Goal: Transaction & Acquisition: Purchase product/service

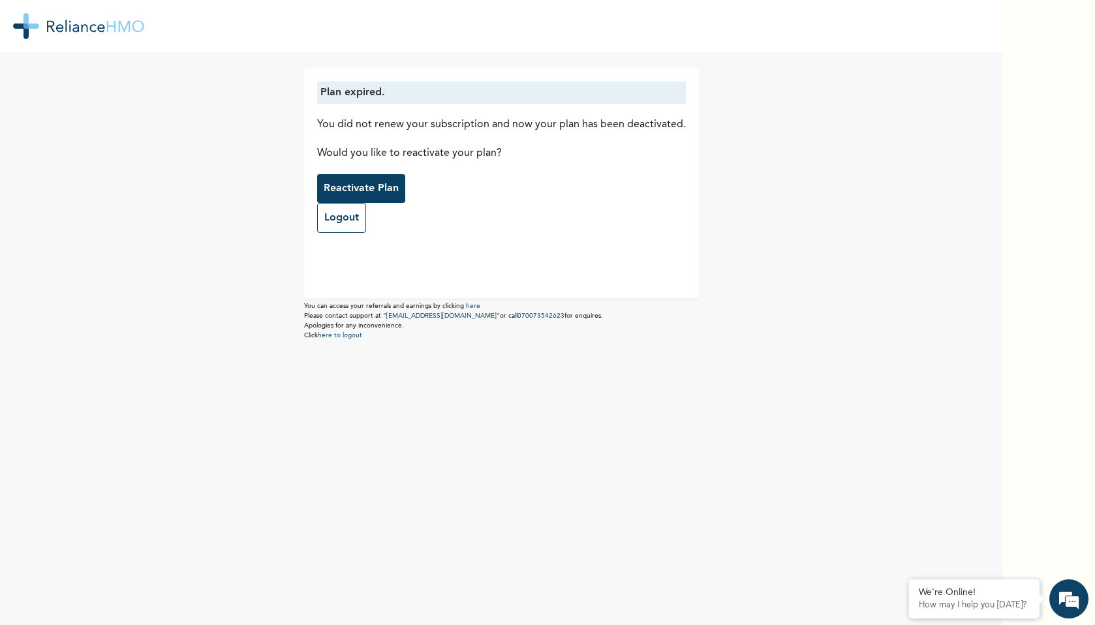
click at [382, 189] on p "Reactivate Plan" at bounding box center [361, 189] width 75 height 16
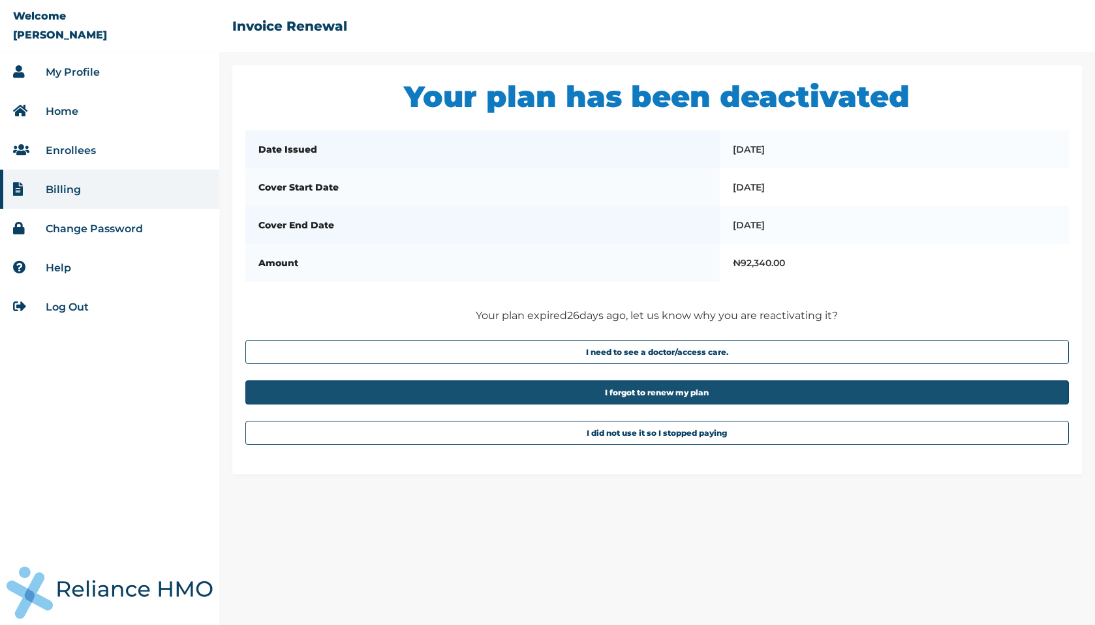
click at [644, 404] on button "I forgot to renew my plan" at bounding box center [656, 392] width 823 height 24
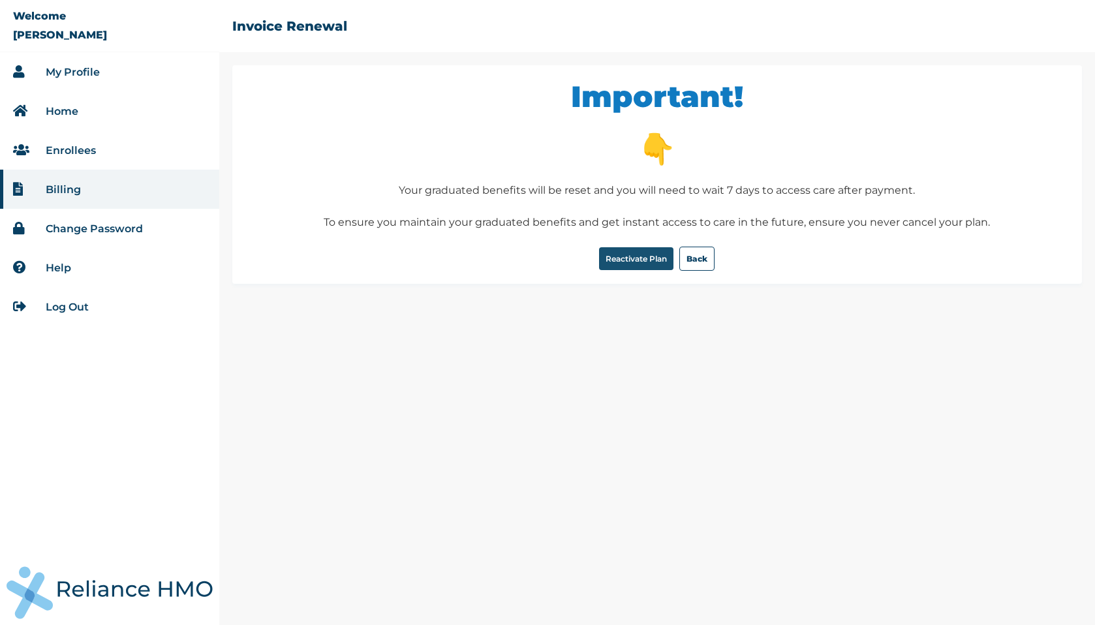
click at [639, 267] on button "Reactivate Plan" at bounding box center [636, 258] width 74 height 23
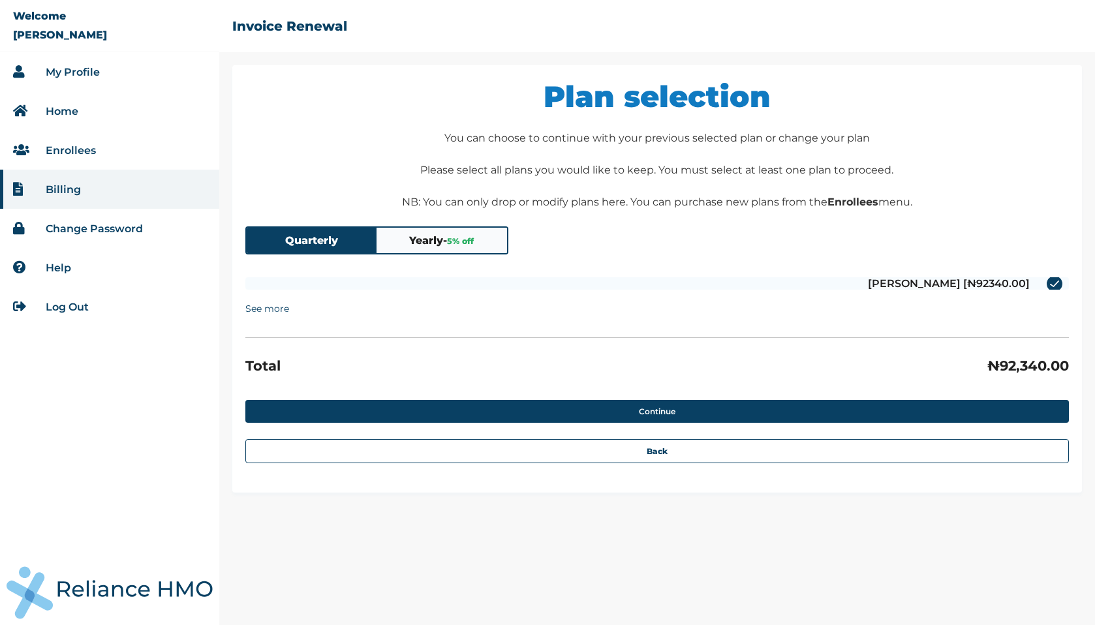
click at [446, 238] on button "Yearly - 5 % off" at bounding box center [441, 240] width 130 height 25
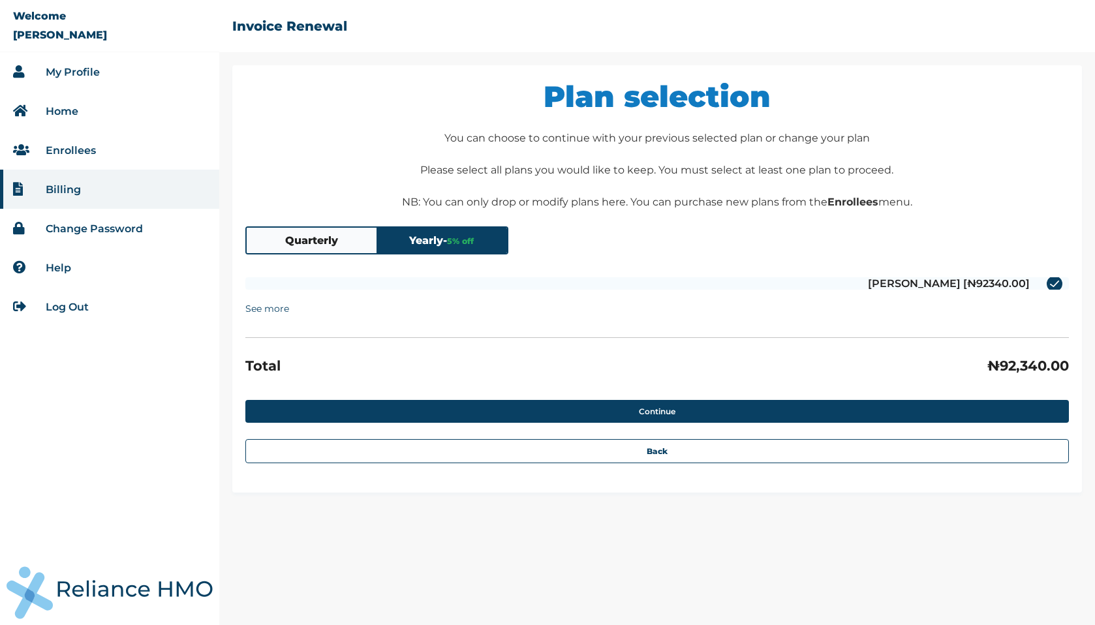
click at [317, 241] on button "Quarterly" at bounding box center [312, 240] width 130 height 25
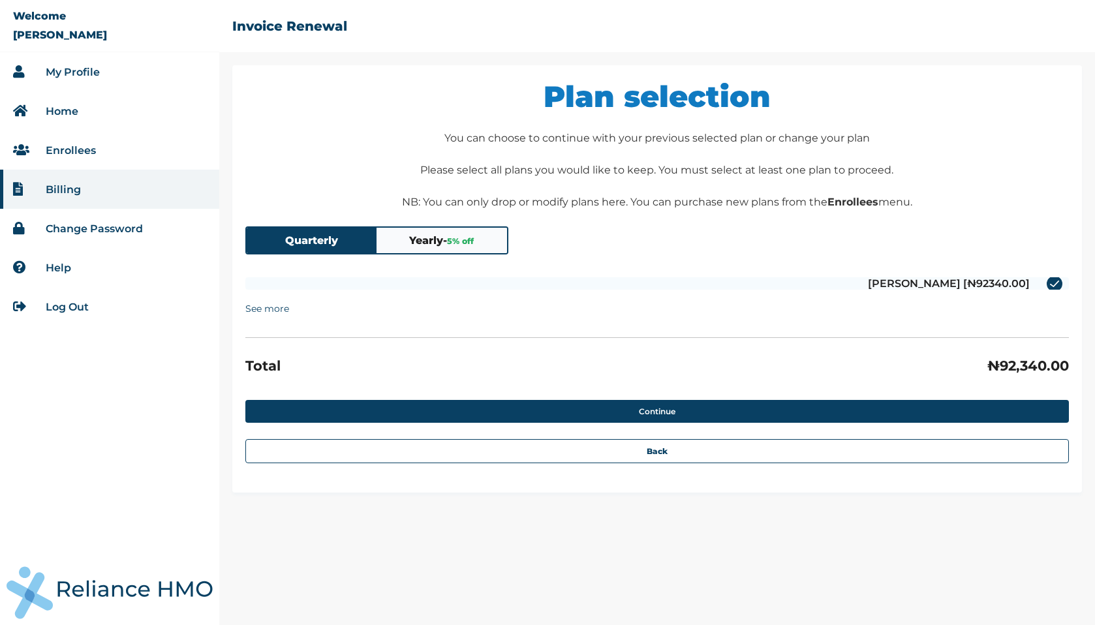
click at [433, 238] on button "Yearly - 5 % off" at bounding box center [441, 240] width 130 height 25
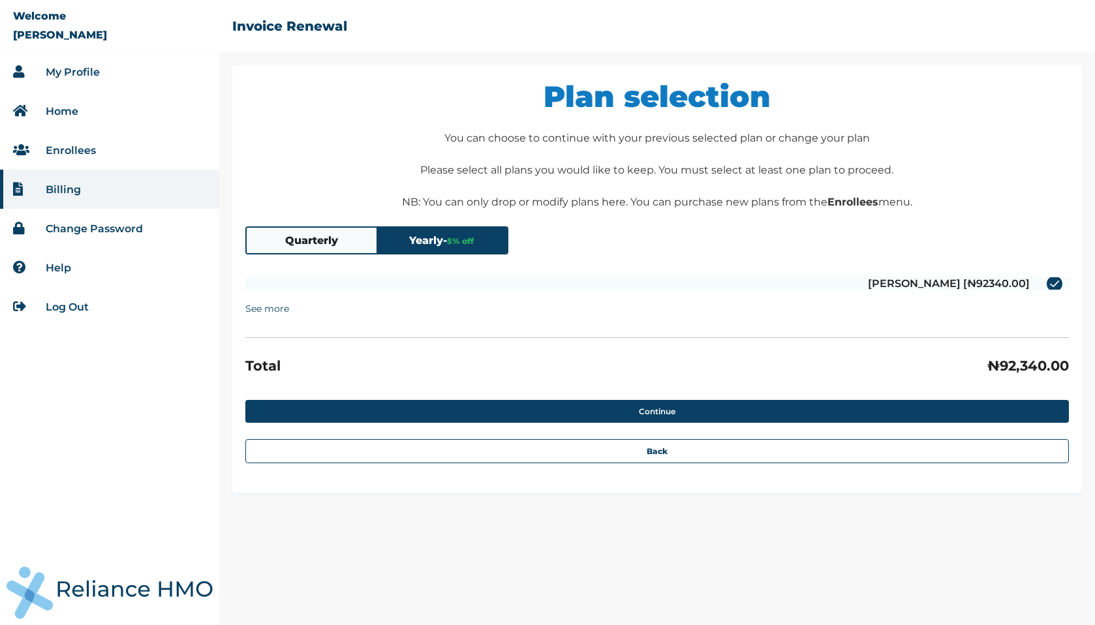
click at [275, 314] on summary "See more" at bounding box center [267, 308] width 44 height 25
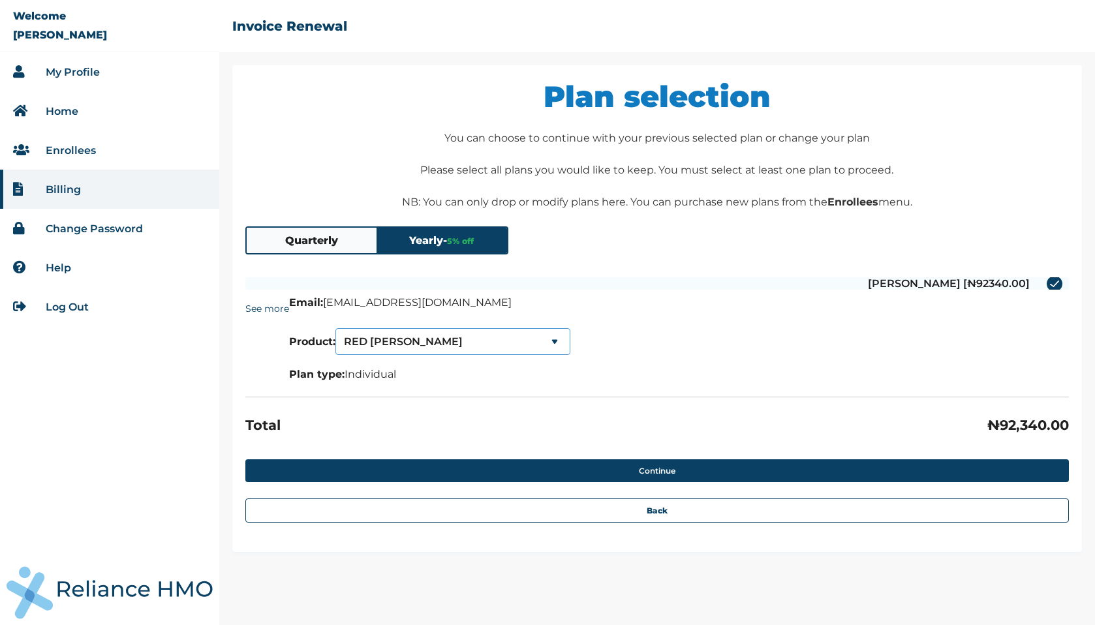
click at [453, 343] on select "RED [PERSON_NAME] SERENITY SERENITY LITE" at bounding box center [452, 341] width 235 height 27
select select "0"
click at [433, 240] on button "Yearly - 5 % off" at bounding box center [441, 240] width 130 height 25
click at [343, 246] on button "Quarterly" at bounding box center [312, 240] width 130 height 25
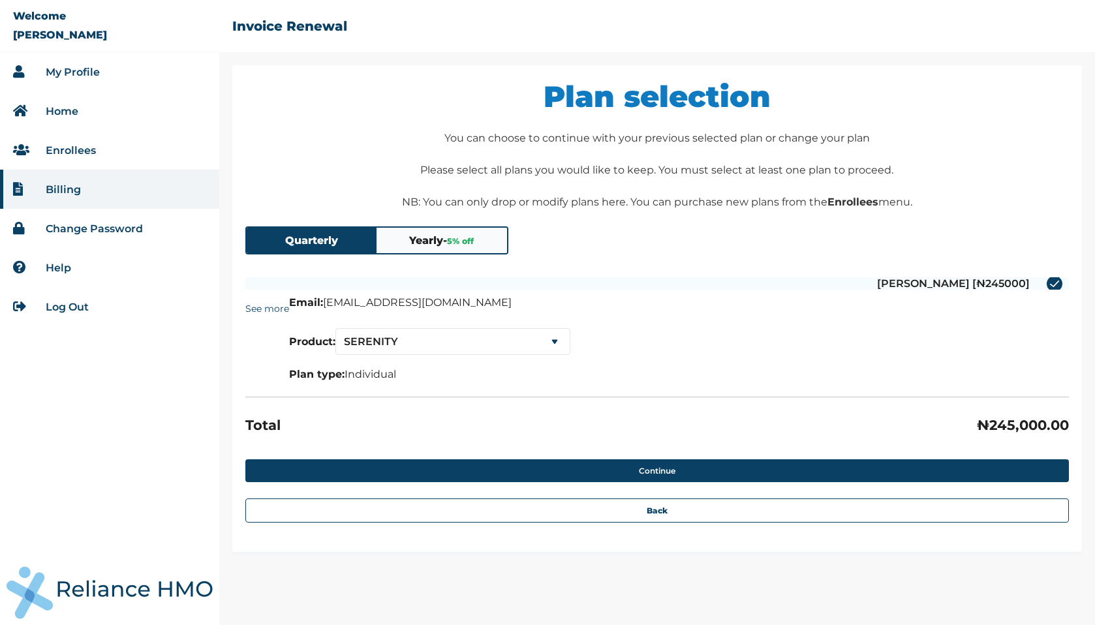
click at [72, 72] on link "My Profile" at bounding box center [73, 72] width 54 height 12
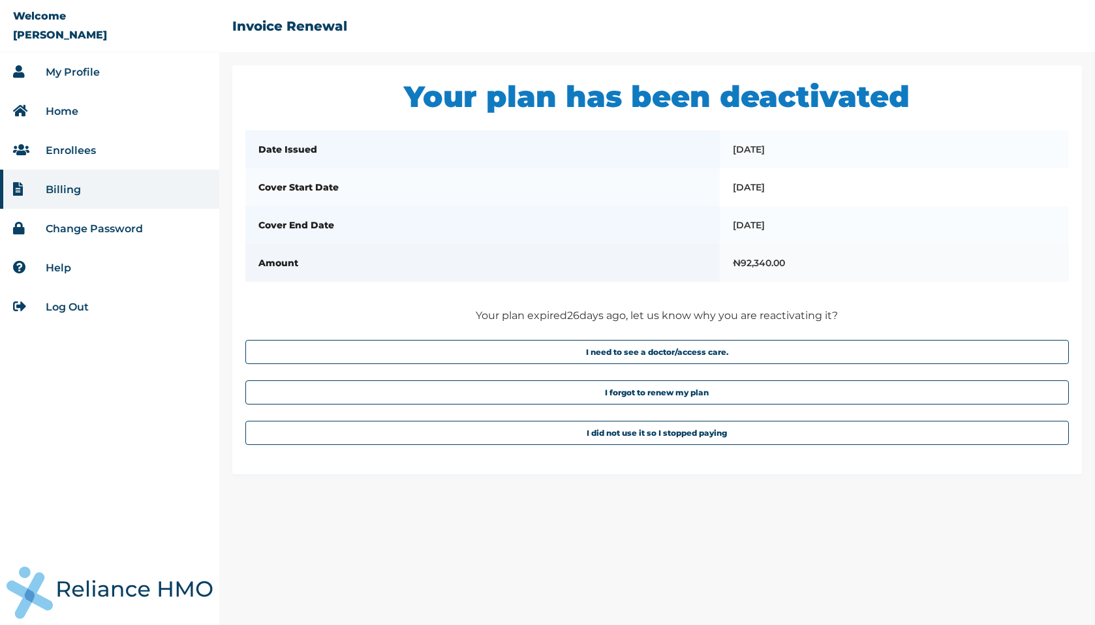
click at [581, 282] on th "Amount" at bounding box center [482, 263] width 474 height 38
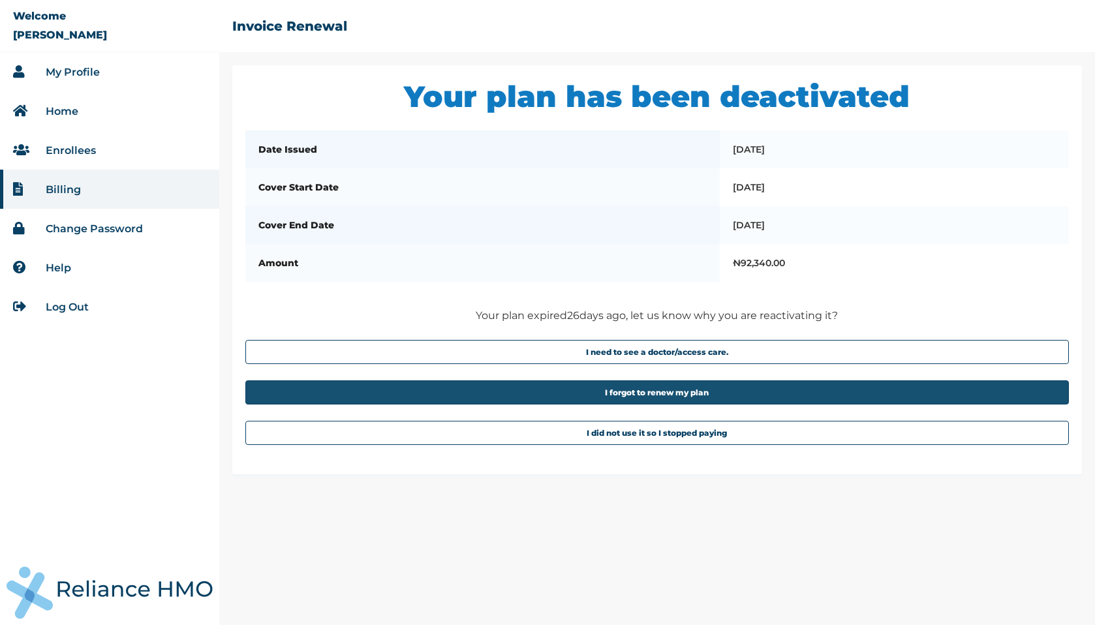
click at [644, 404] on button "I forgot to renew my plan" at bounding box center [656, 392] width 823 height 24
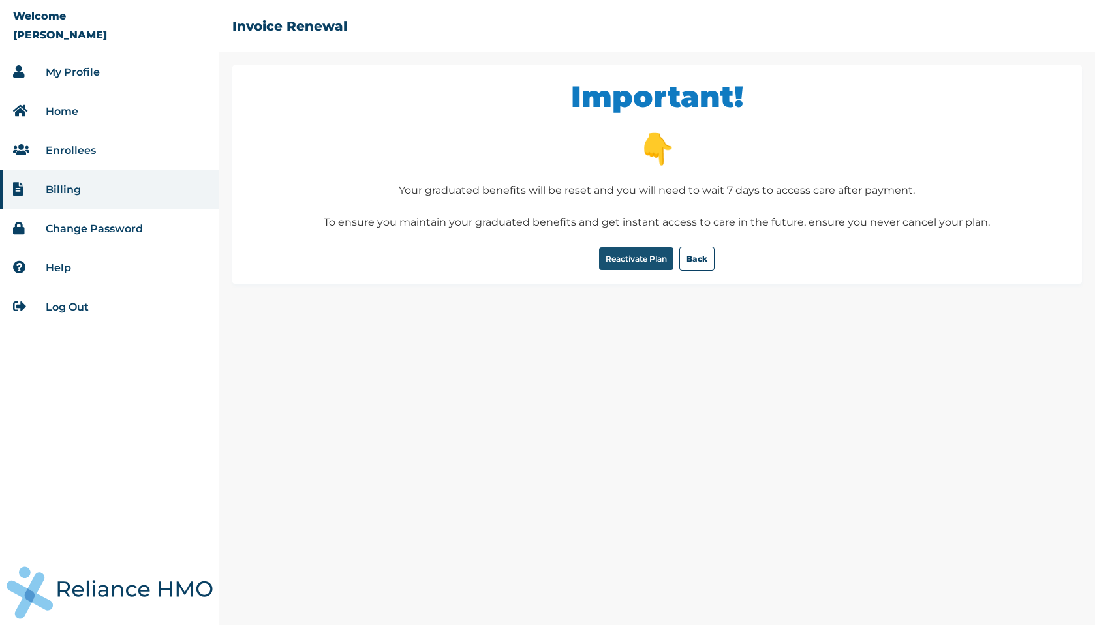
click at [638, 269] on button "Reactivate Plan" at bounding box center [636, 258] width 74 height 23
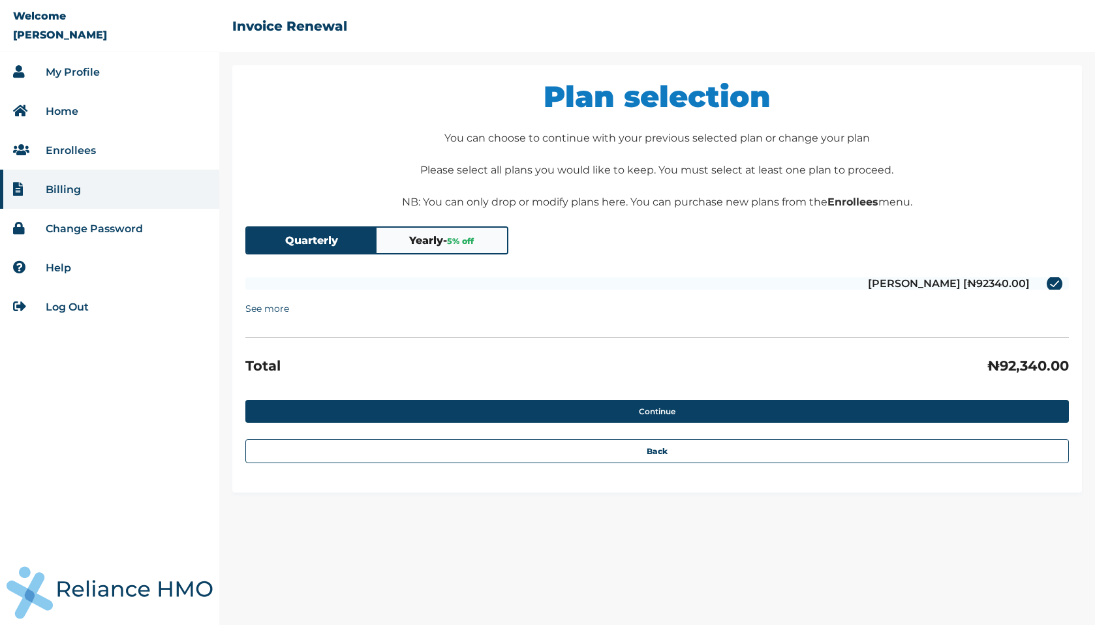
click at [482, 250] on button "Yearly - 5 % off" at bounding box center [441, 240] width 130 height 25
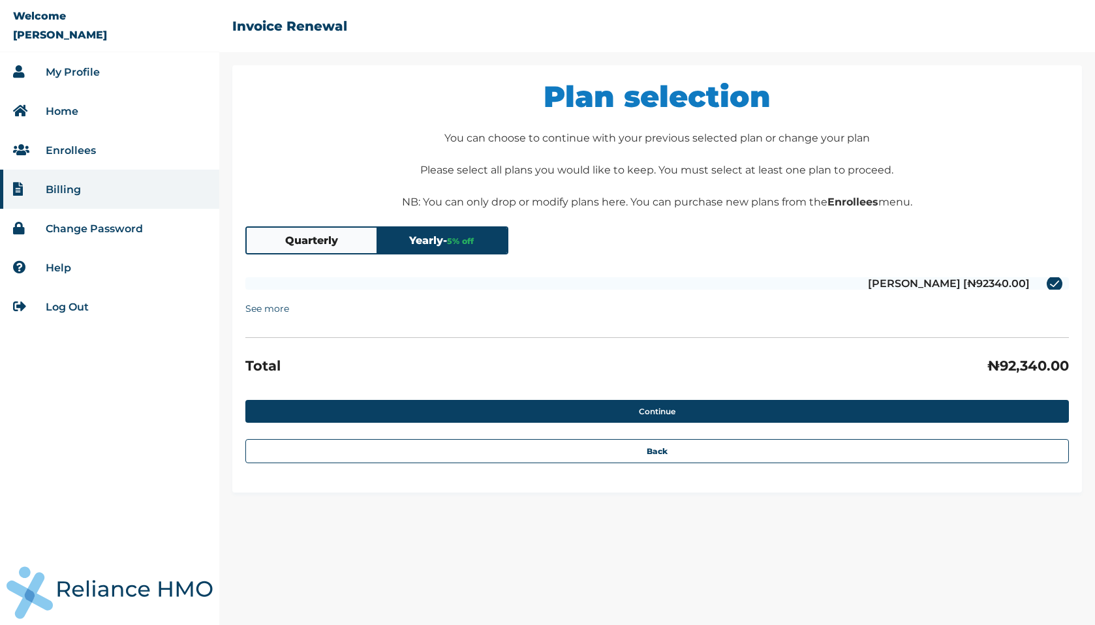
click at [495, 318] on details "See more Email: [EMAIL_ADDRESS][DOMAIN_NAME] Product: RED [PERSON_NAME] SERENIT…" at bounding box center [656, 315] width 823 height 38
click at [333, 242] on button "Quarterly" at bounding box center [312, 240] width 130 height 25
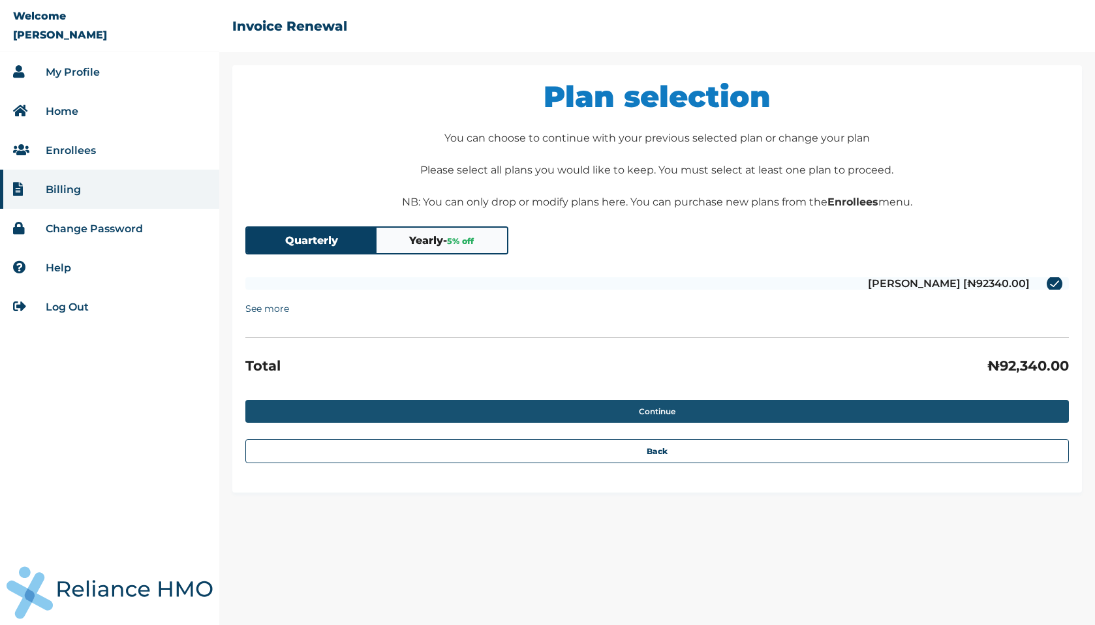
click at [576, 423] on button "Continue" at bounding box center [656, 411] width 823 height 23
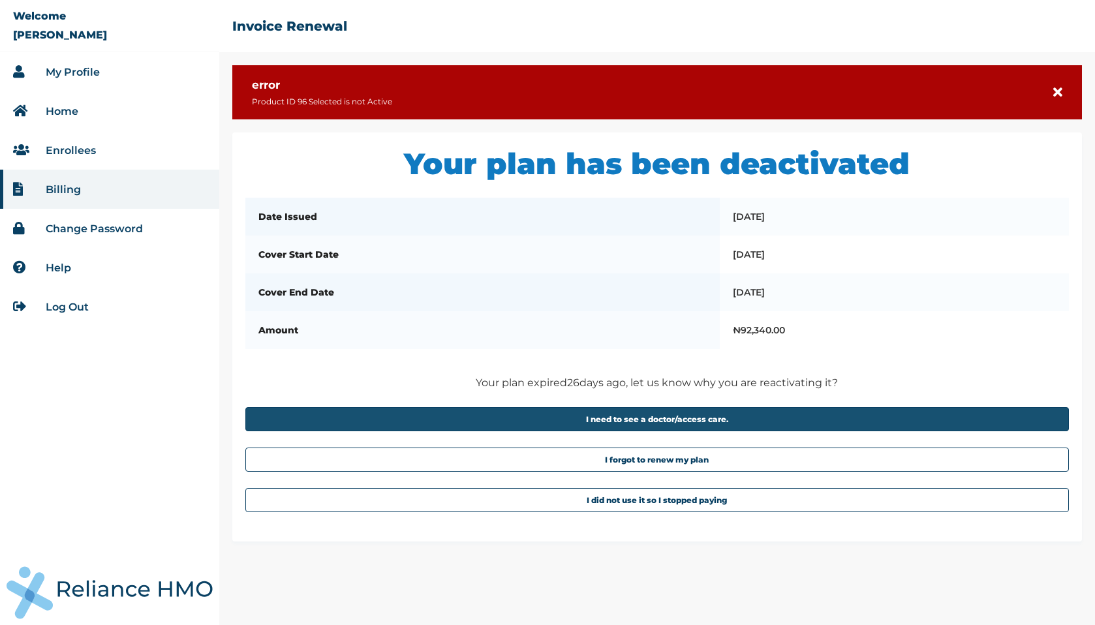
click at [693, 431] on button "I need to see a doctor/access care." at bounding box center [656, 419] width 823 height 24
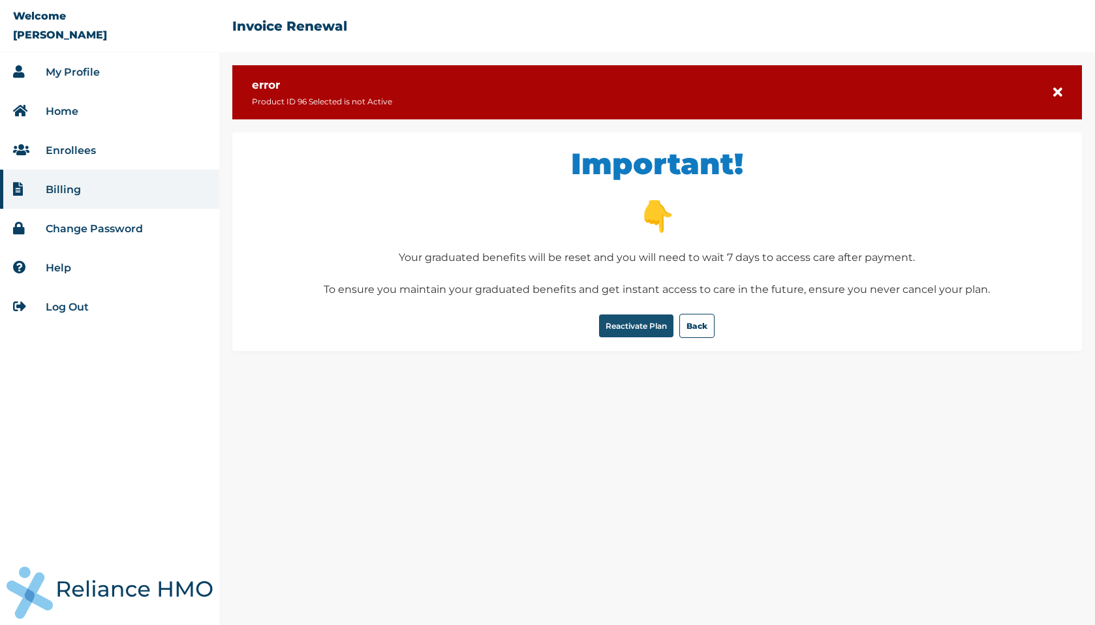
click at [641, 334] on button "Reactivate Plan" at bounding box center [636, 325] width 74 height 23
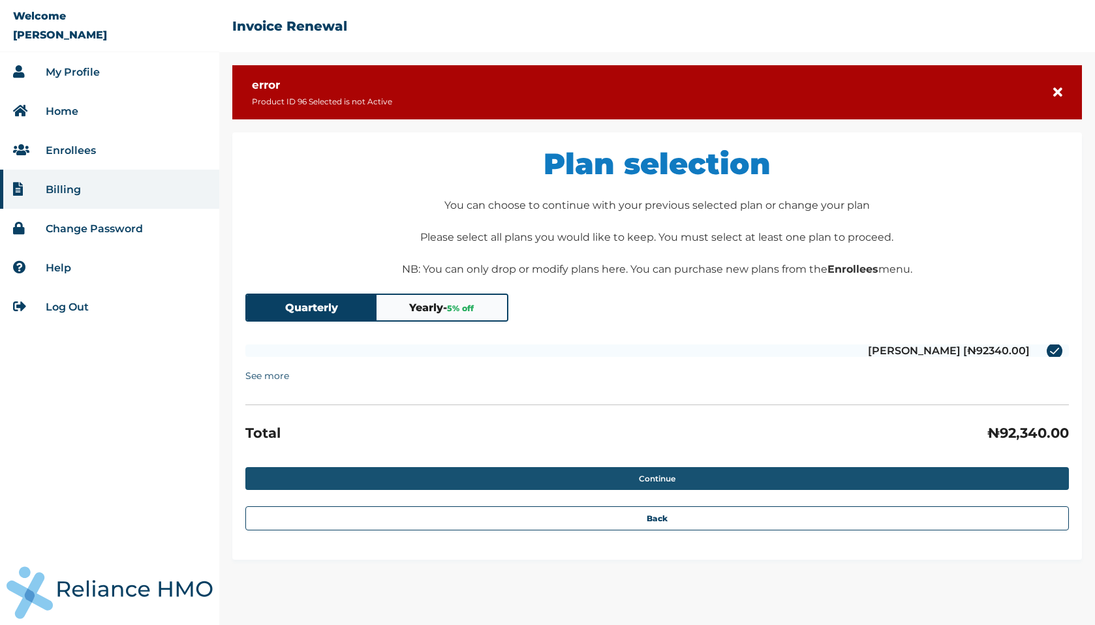
click at [638, 490] on button "Continue" at bounding box center [656, 478] width 823 height 23
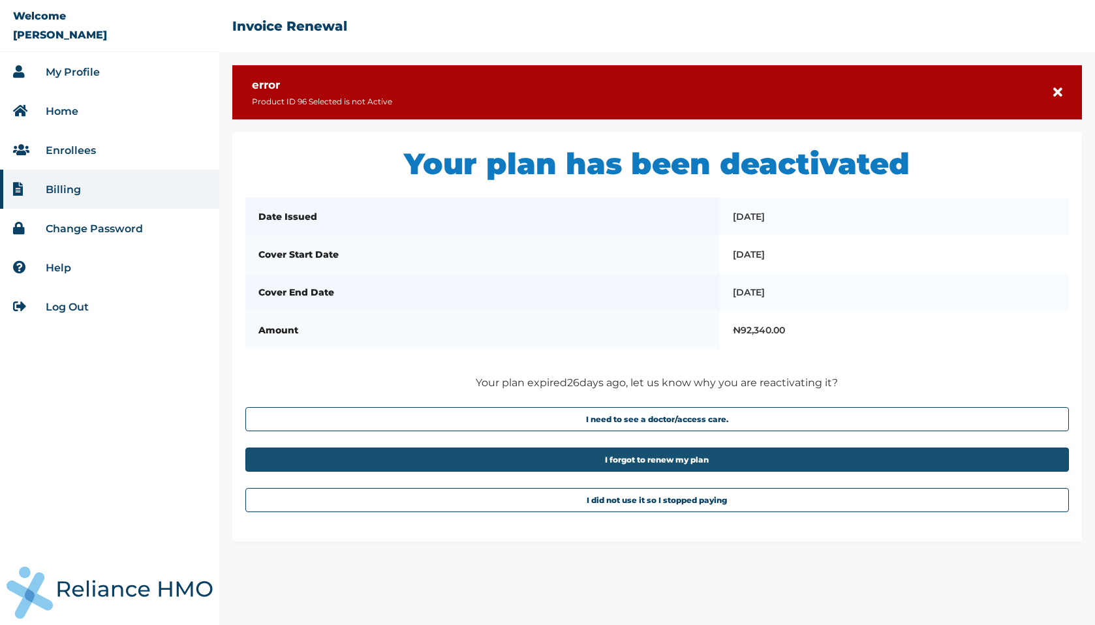
click at [688, 471] on button "I forgot to renew my plan" at bounding box center [656, 459] width 823 height 24
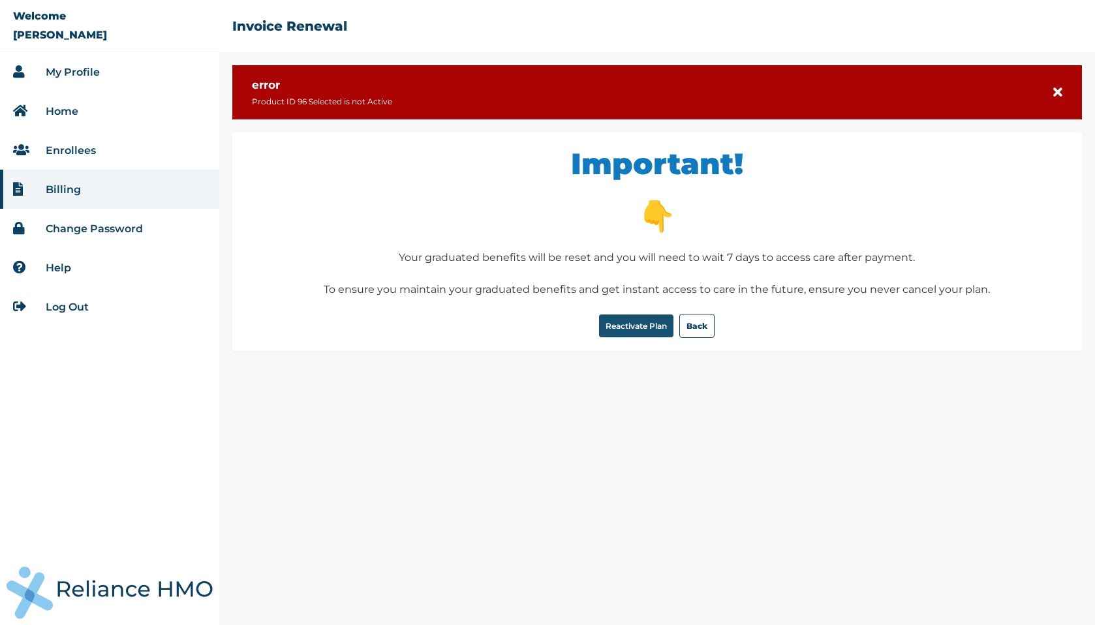
click at [646, 337] on button "Reactivate Plan" at bounding box center [636, 325] width 74 height 23
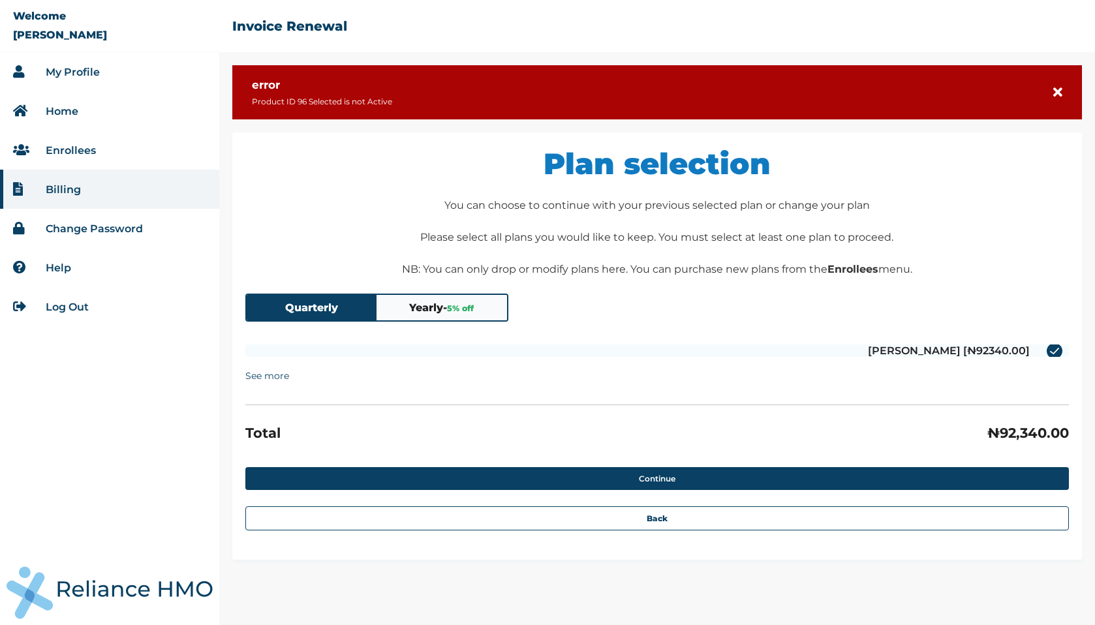
click at [286, 384] on summary "See more" at bounding box center [267, 375] width 44 height 25
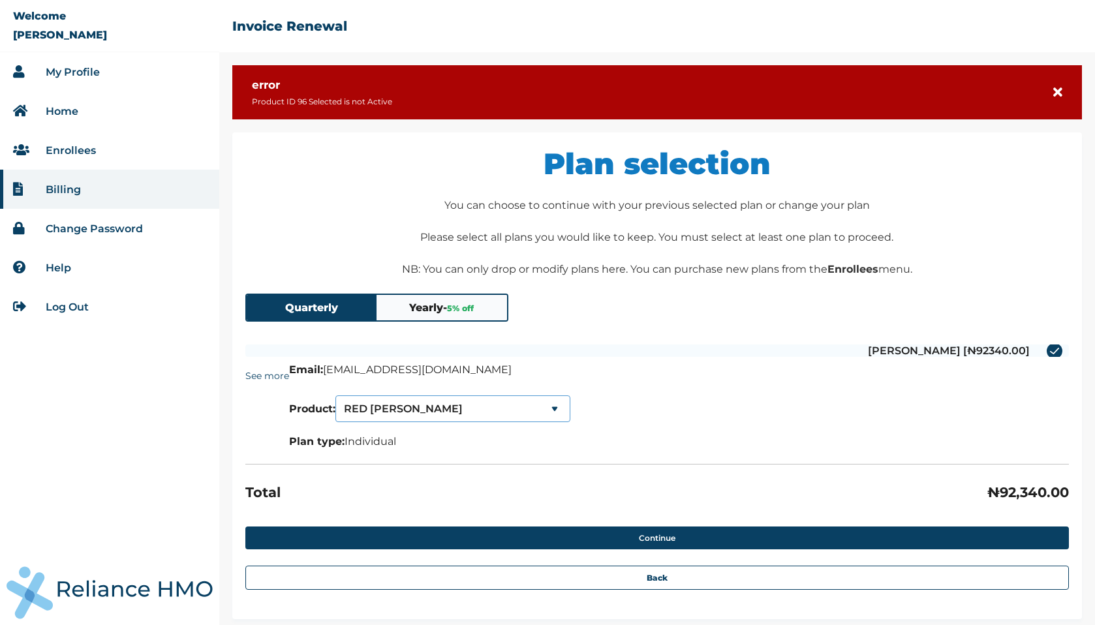
click at [399, 414] on select "RED [PERSON_NAME] SERENITY SERENITY LITE" at bounding box center [452, 408] width 235 height 27
click at [412, 422] on select "SERENITY SERENITY SERENITY LITE" at bounding box center [452, 408] width 235 height 27
click at [413, 422] on select "SERENITY SERENITY SERENITY LITE" at bounding box center [452, 408] width 235 height 27
select select "1"
click at [449, 320] on button "Yearly - 5 % off" at bounding box center [441, 307] width 130 height 25
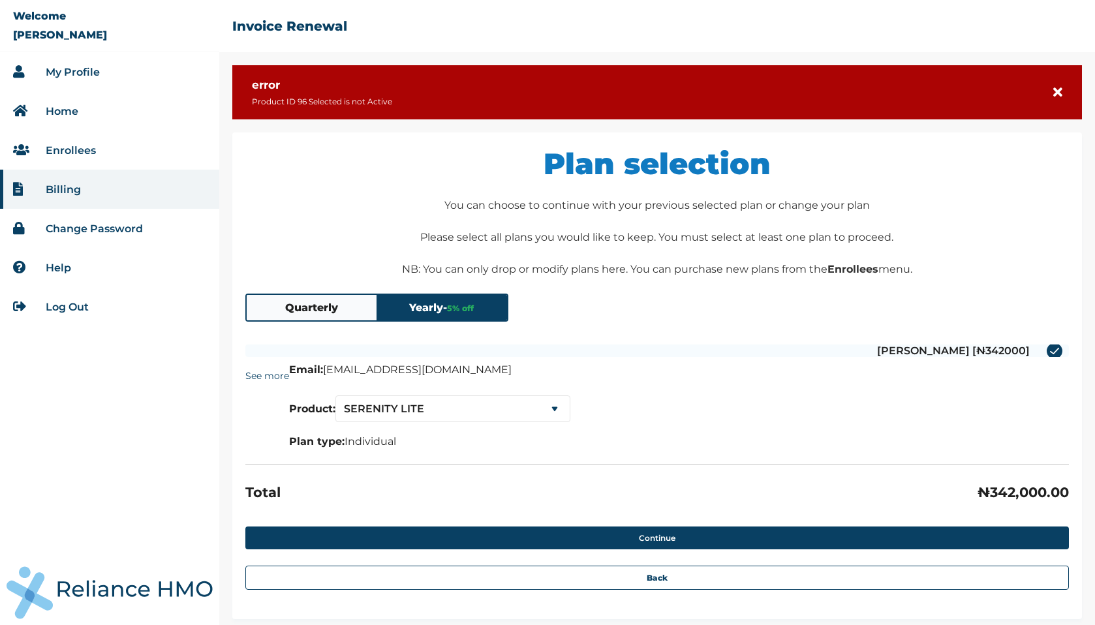
scroll to position [27, 0]
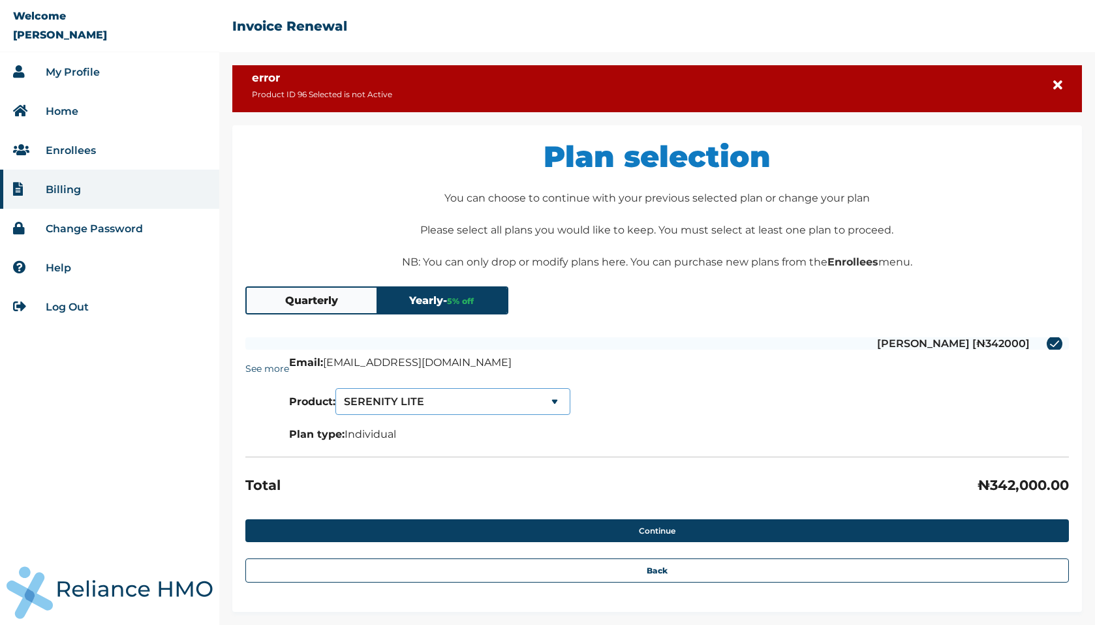
click at [452, 395] on select "SERENITY LITE SERENITY SERENITY LITE" at bounding box center [452, 401] width 235 height 27
click at [337, 288] on button "Quarterly" at bounding box center [312, 300] width 130 height 25
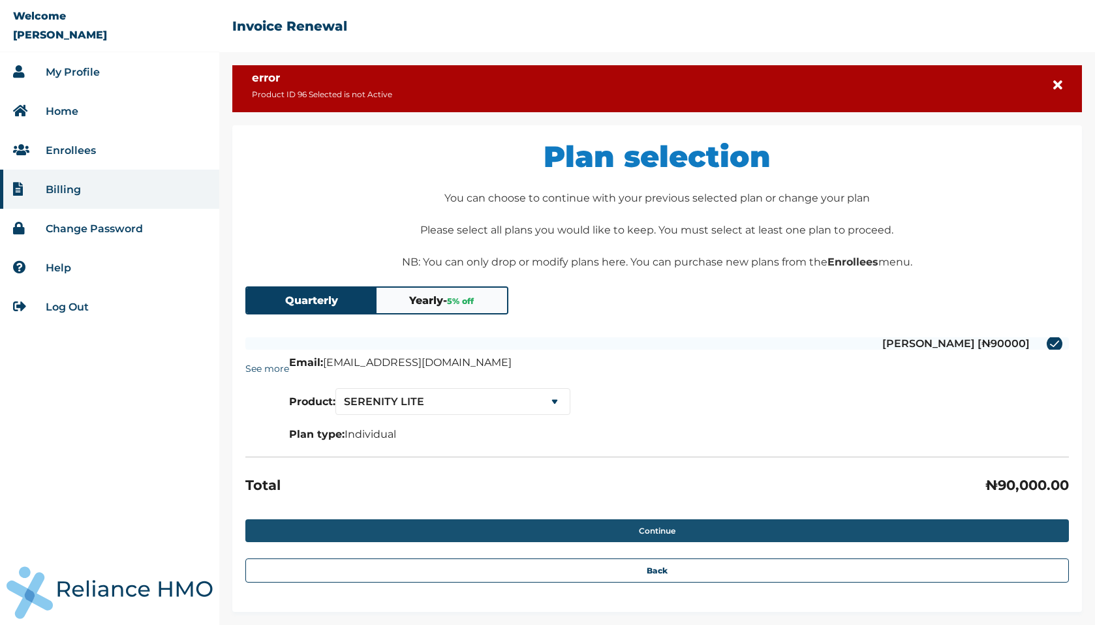
click at [616, 532] on button "Continue" at bounding box center [656, 530] width 823 height 23
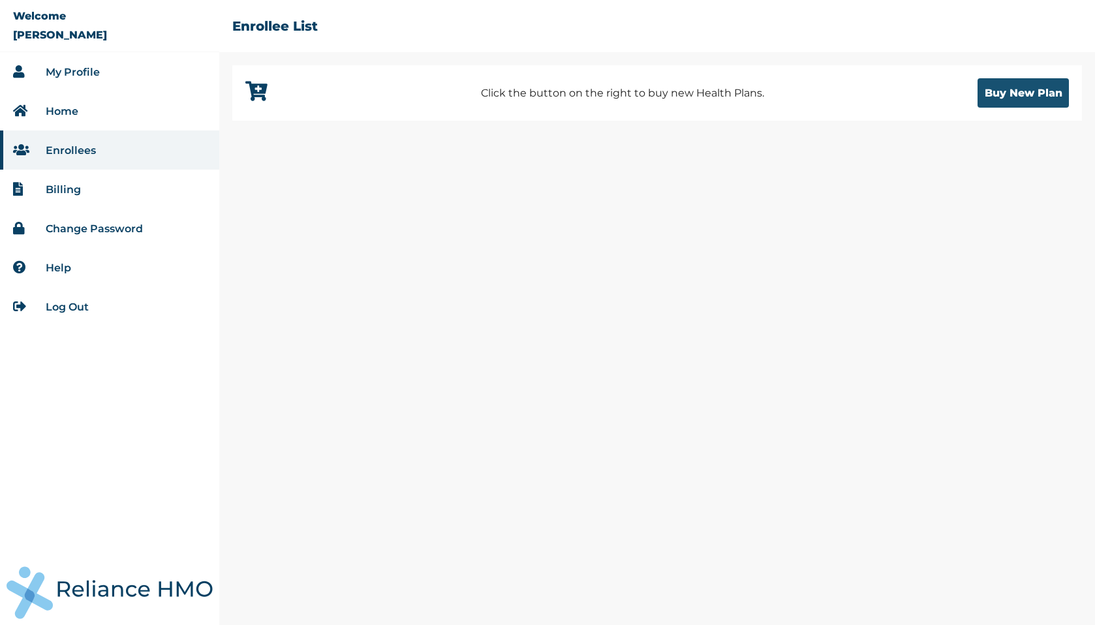
click at [1005, 95] on button "Buy New Plan" at bounding box center [1022, 92] width 91 height 29
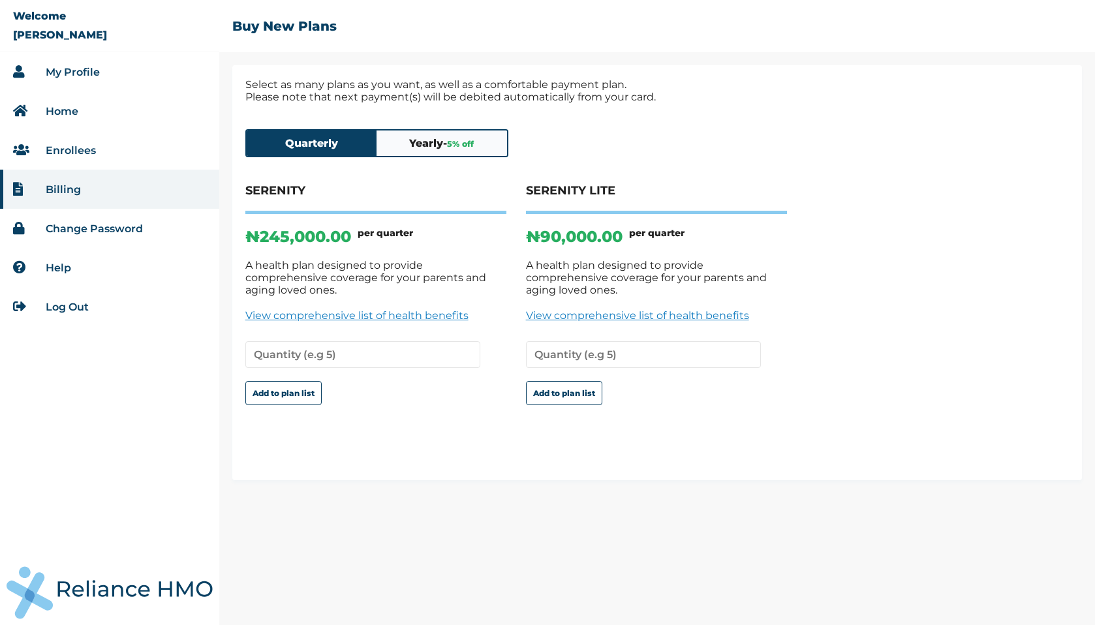
click at [684, 322] on link "View comprehensive list of health benefits" at bounding box center [656, 315] width 261 height 12
